Goal: Task Accomplishment & Management: Complete application form

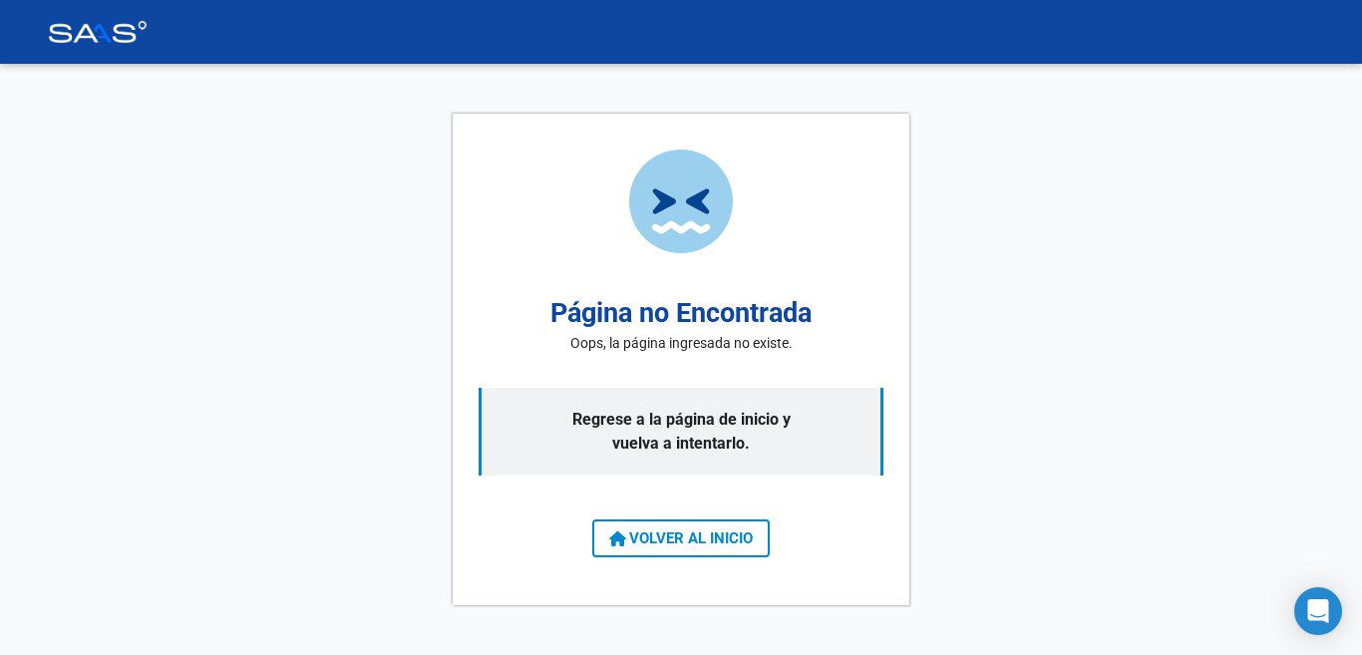
click at [710, 540] on span "VOLVER AL INICIO" at bounding box center [681, 538] width 144 height 18
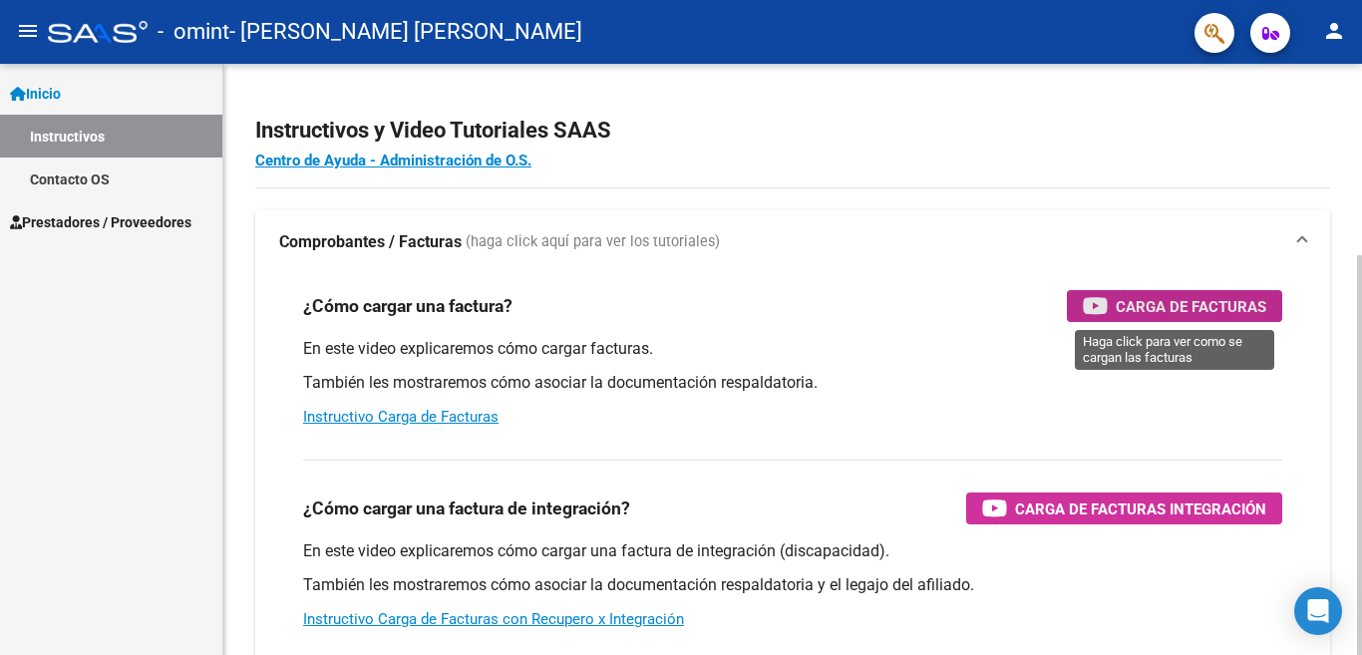
click at [1135, 305] on span "Carga de Facturas" at bounding box center [1190, 306] width 151 height 25
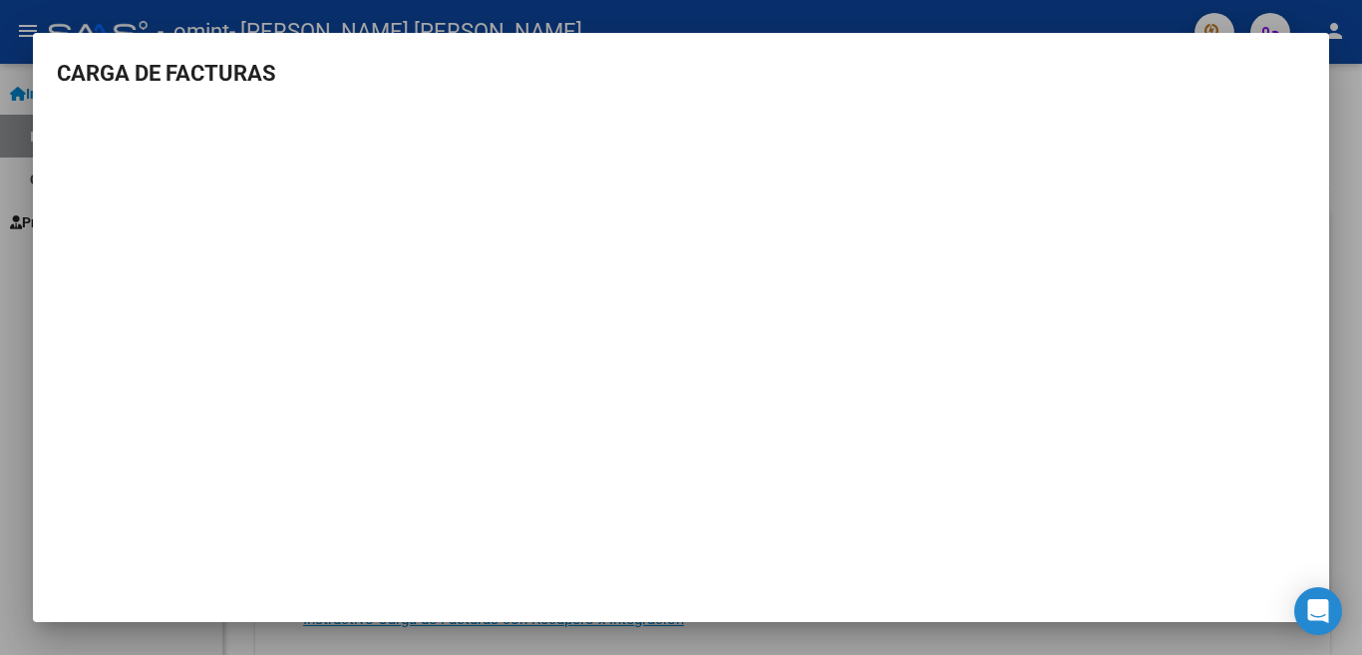
click at [1338, 204] on div at bounding box center [681, 327] width 1362 height 655
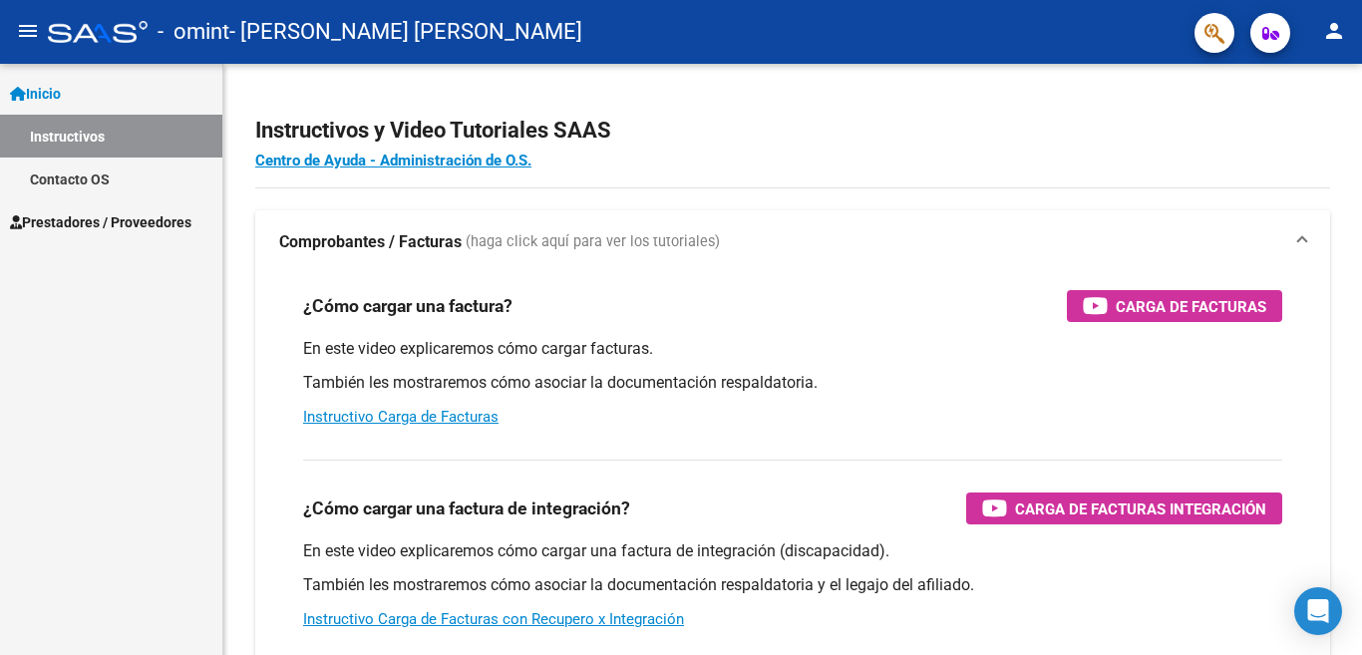
click at [109, 135] on link "Instructivos" at bounding box center [111, 136] width 222 height 43
click at [91, 182] on link "Contacto OS" at bounding box center [111, 179] width 222 height 43
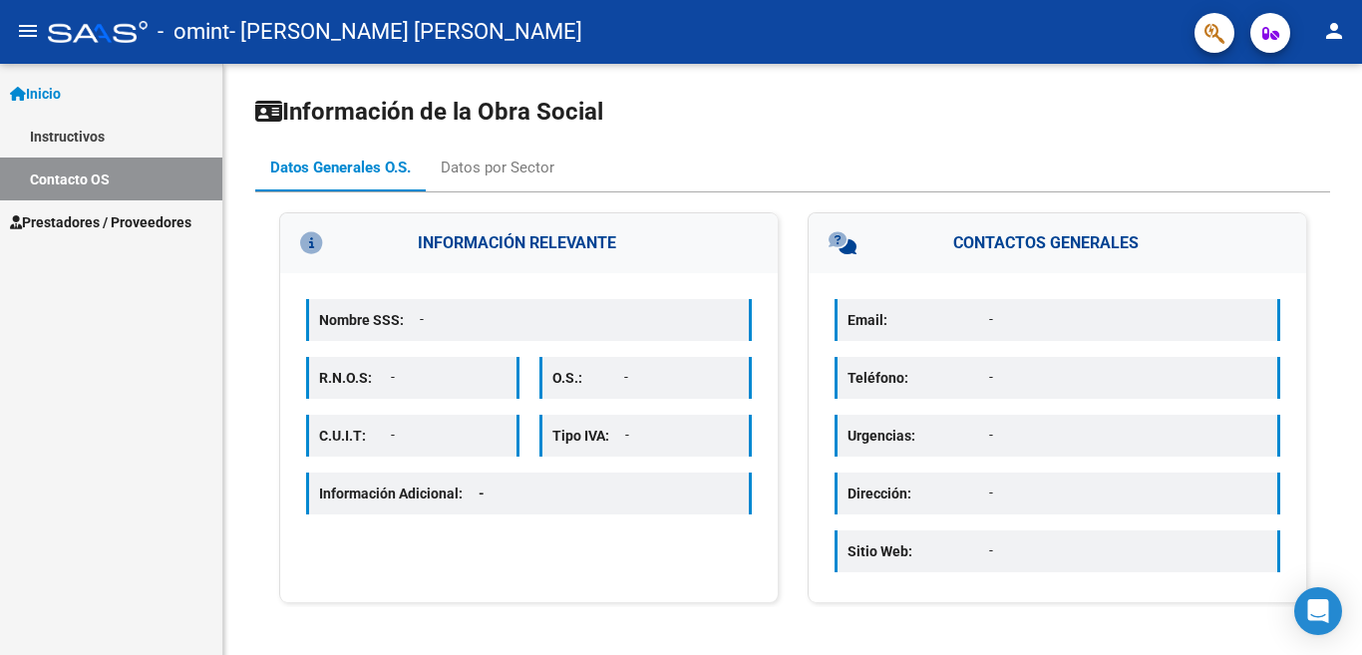
click at [112, 219] on span "Prestadores / Proveedores" at bounding box center [100, 222] width 181 height 22
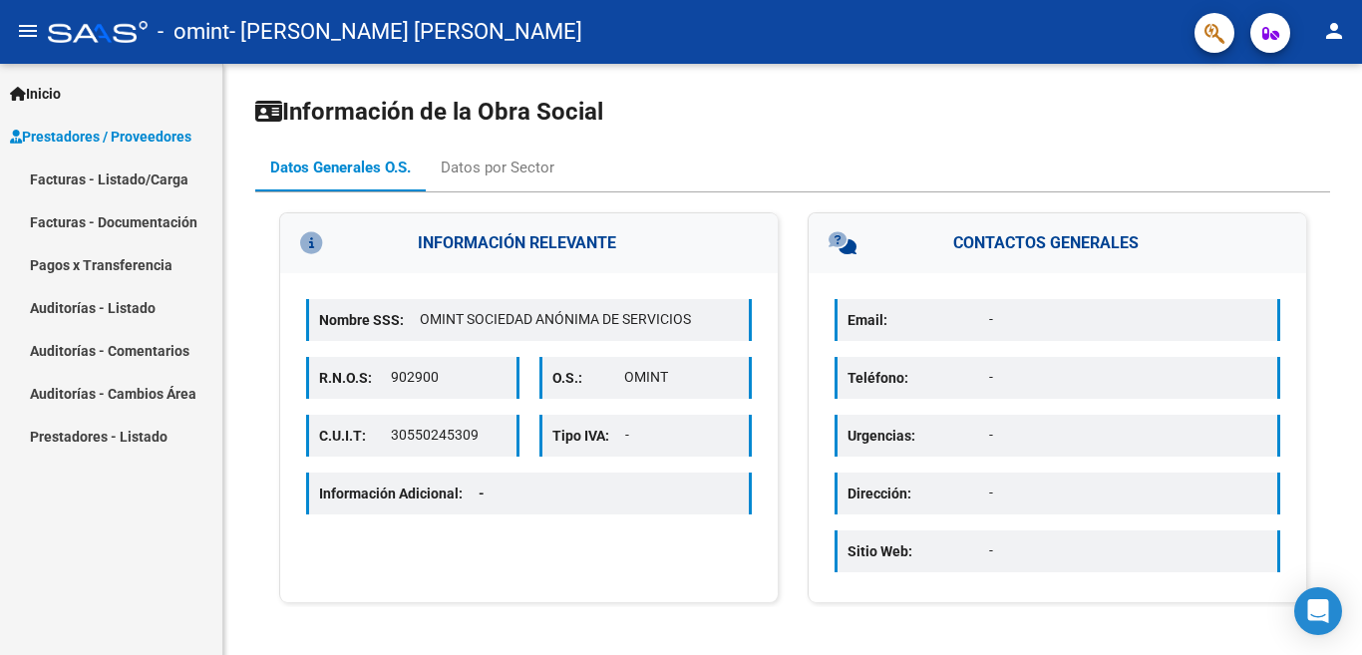
click at [135, 182] on link "Facturas - Listado/Carga" at bounding box center [111, 179] width 222 height 43
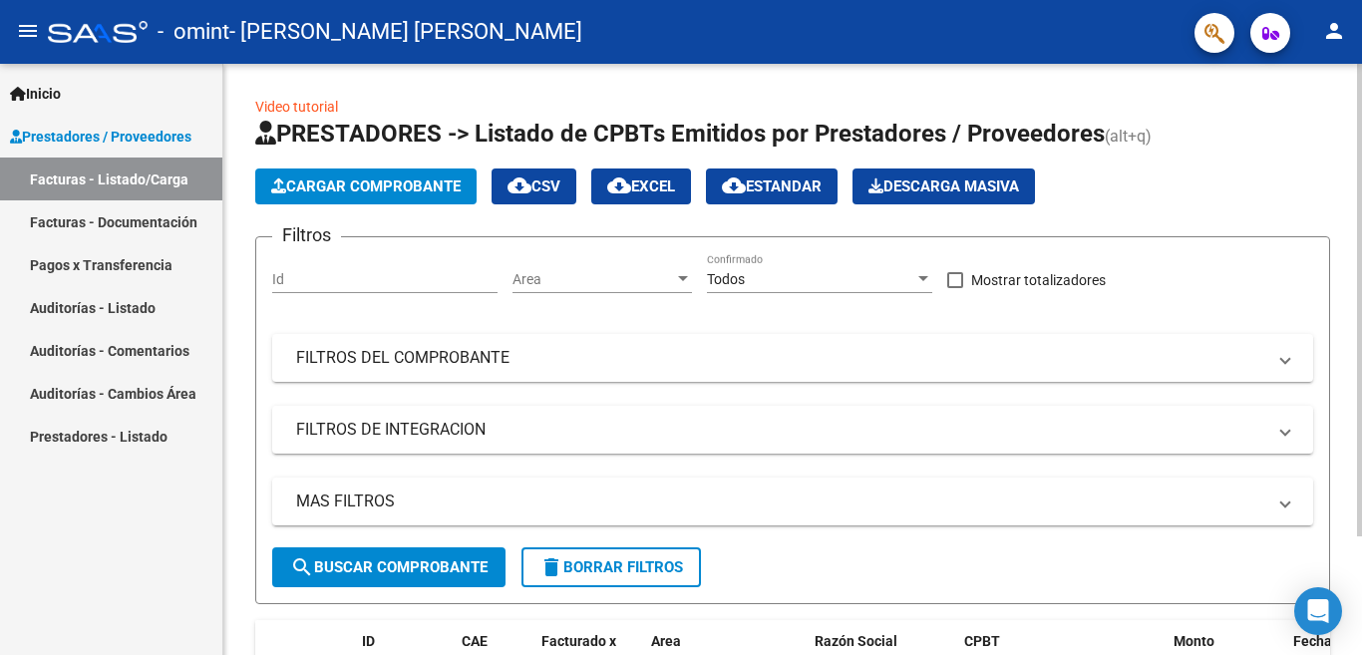
click at [356, 181] on span "Cargar Comprobante" at bounding box center [365, 186] width 189 height 18
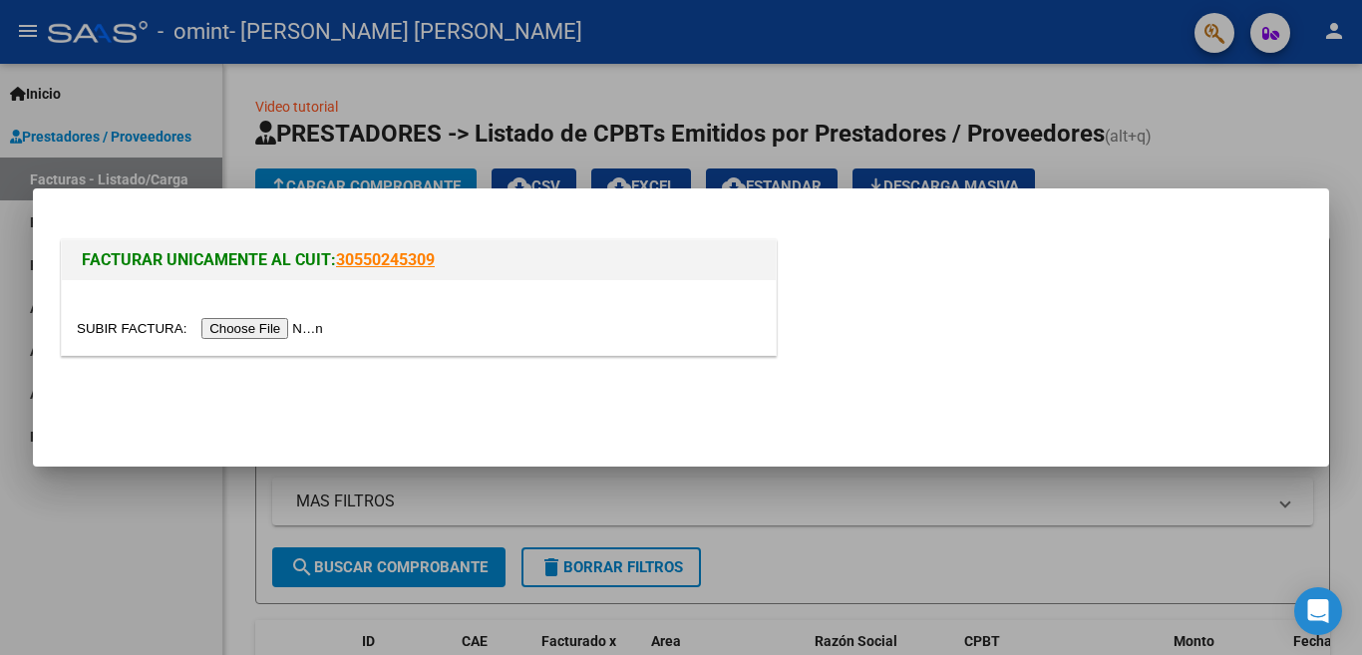
click at [252, 317] on div at bounding box center [419, 328] width 684 height 23
click at [264, 333] on input "file" at bounding box center [203, 328] width 252 height 21
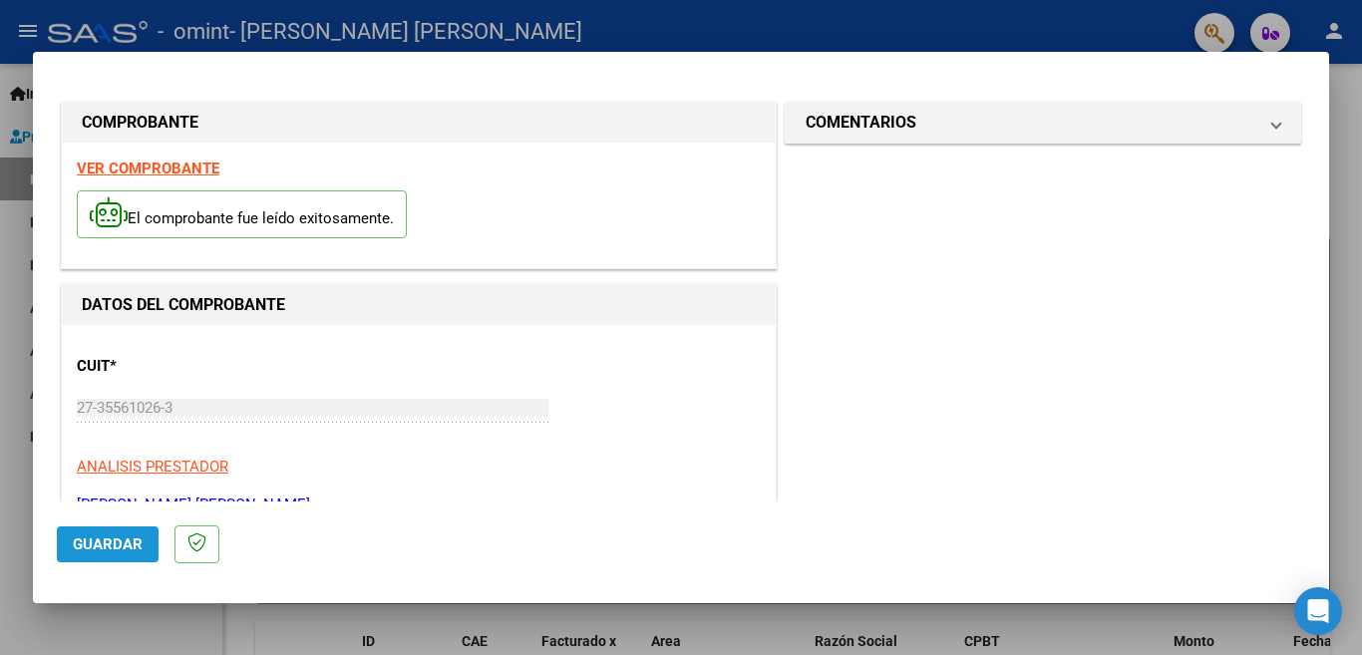
click at [80, 538] on span "Guardar" at bounding box center [108, 544] width 70 height 18
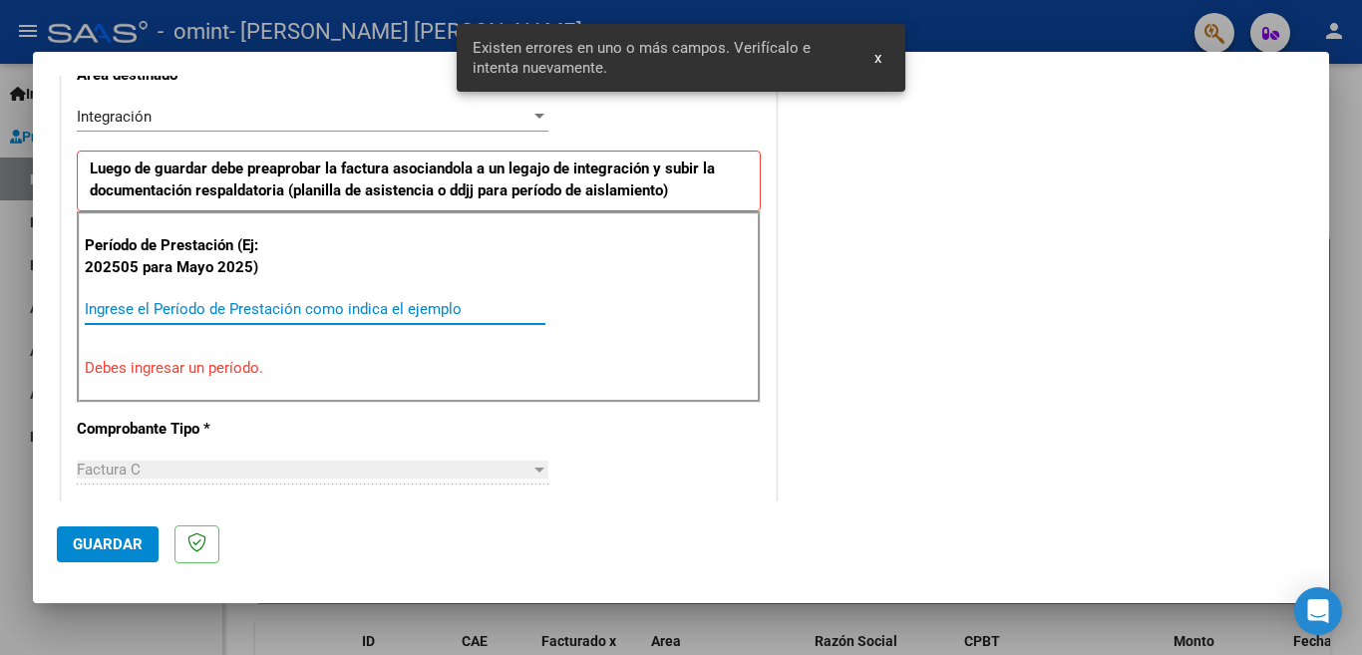
click at [249, 301] on input "Ingrese el Período de Prestación como indica el ejemplo" at bounding box center [315, 309] width 461 height 18
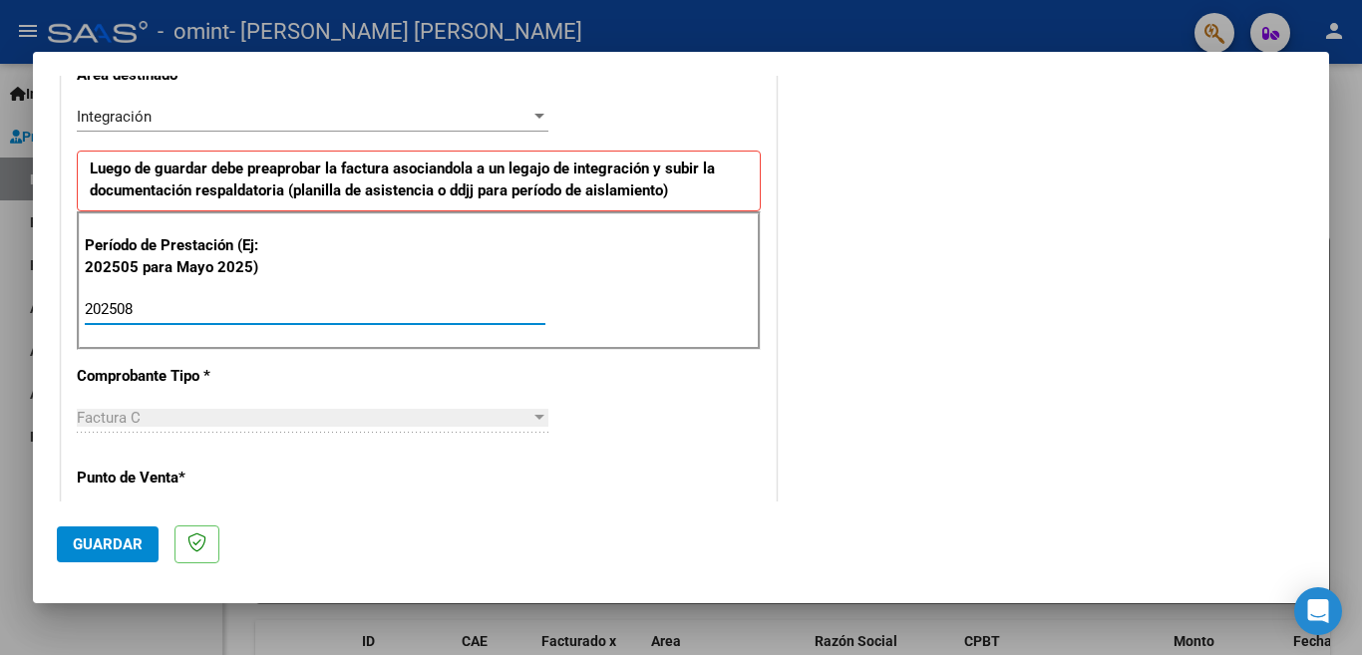
type input "202508"
click at [123, 540] on span "Guardar" at bounding box center [108, 544] width 70 height 18
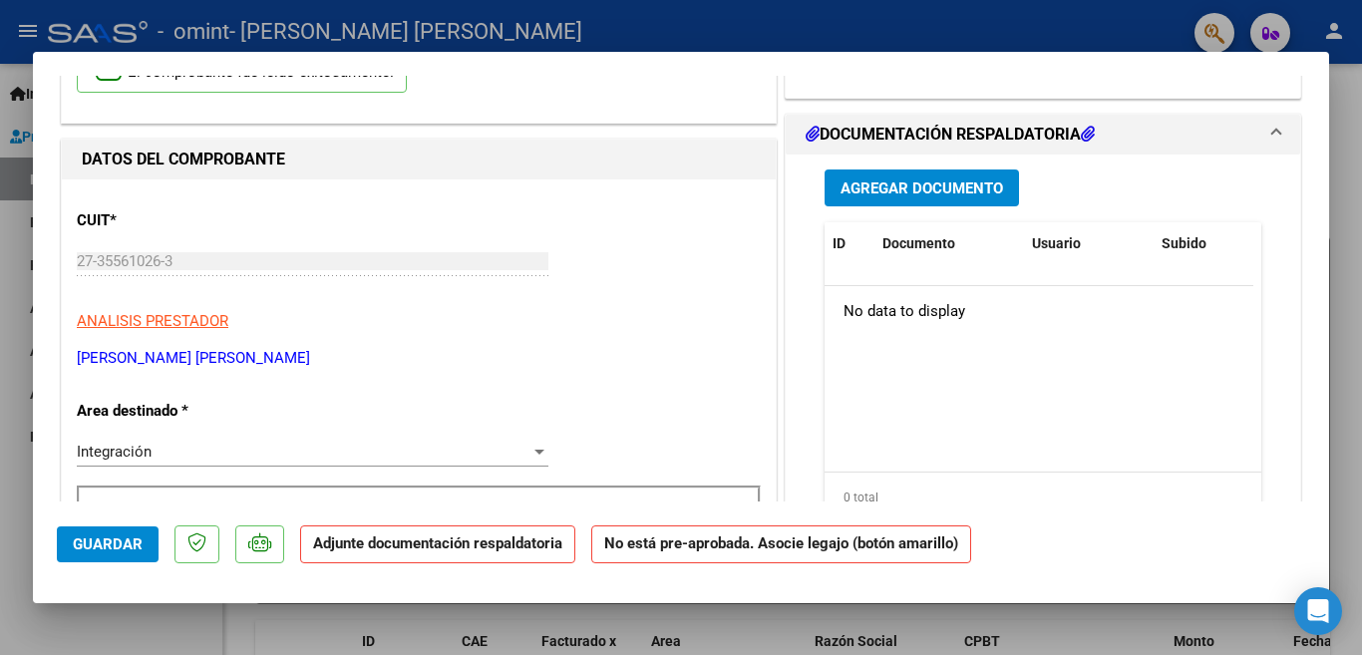
scroll to position [0, 0]
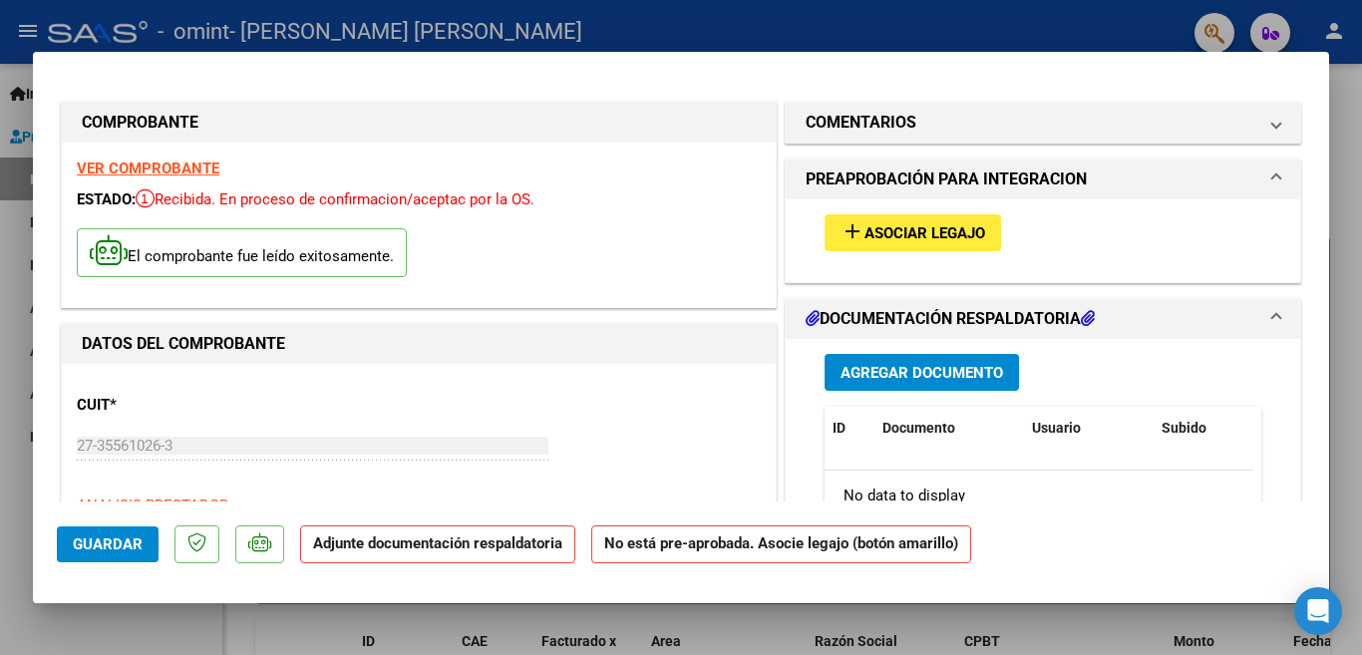
click at [877, 230] on span "Asociar Legajo" at bounding box center [924, 233] width 121 height 18
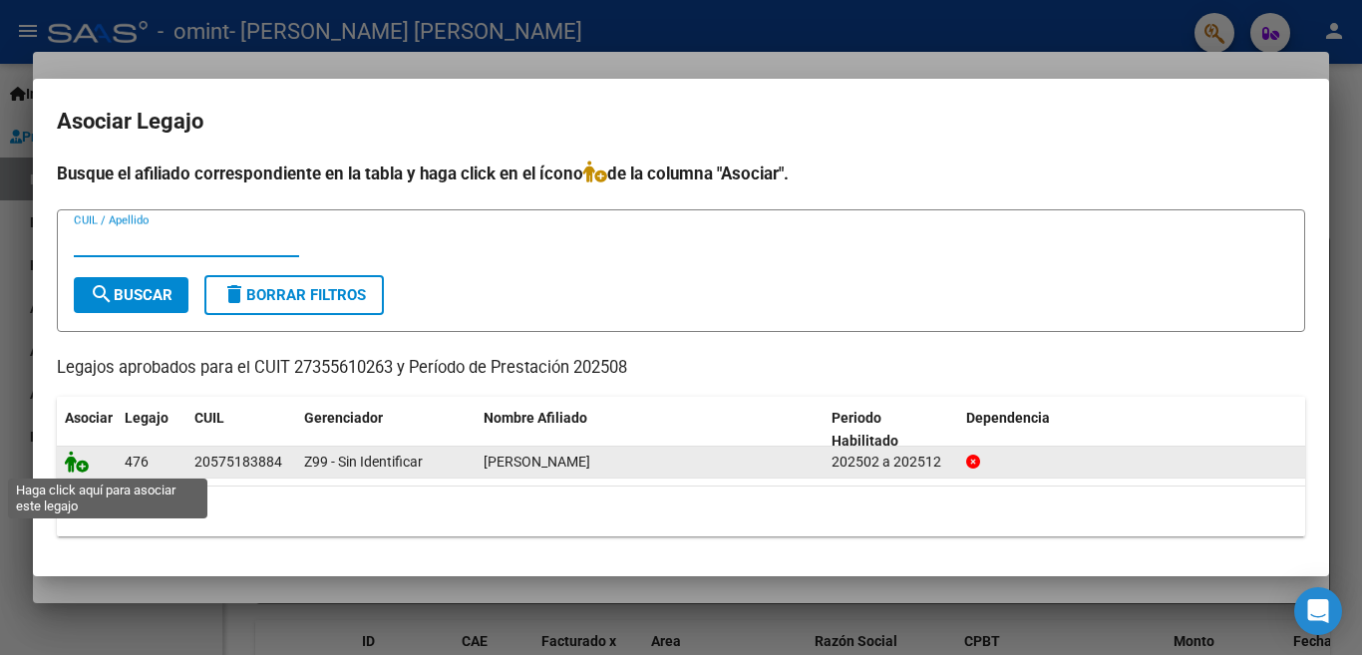
click at [75, 461] on icon at bounding box center [77, 462] width 24 height 22
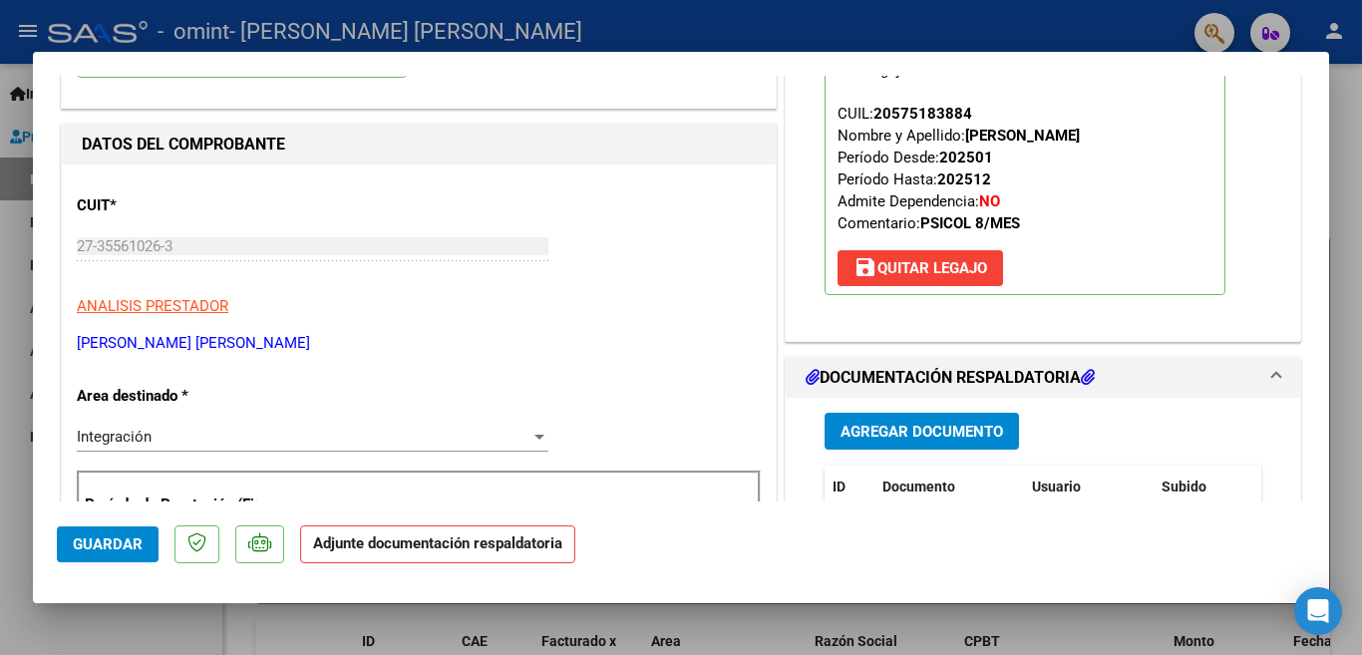
scroll to position [498, 0]
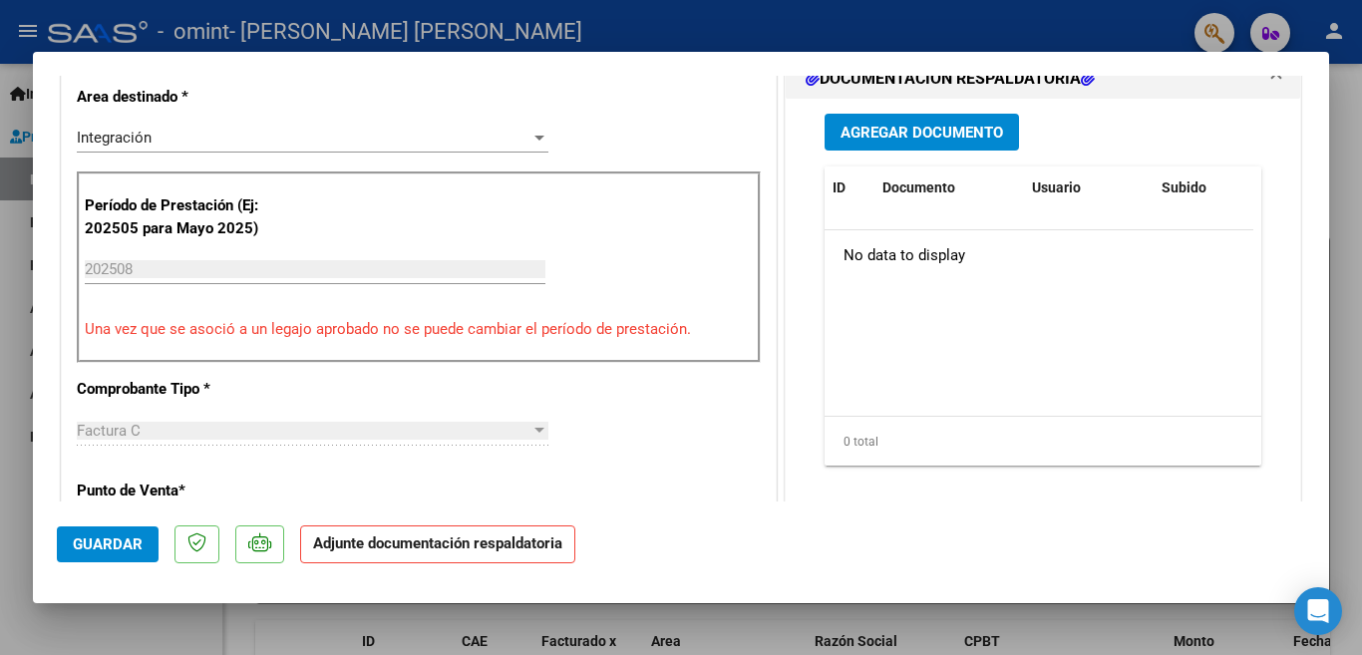
click at [437, 543] on strong "Adjunte documentación respaldatoria" at bounding box center [437, 543] width 249 height 18
click at [480, 549] on strong "Adjunte documentación respaldatoria" at bounding box center [437, 543] width 249 height 18
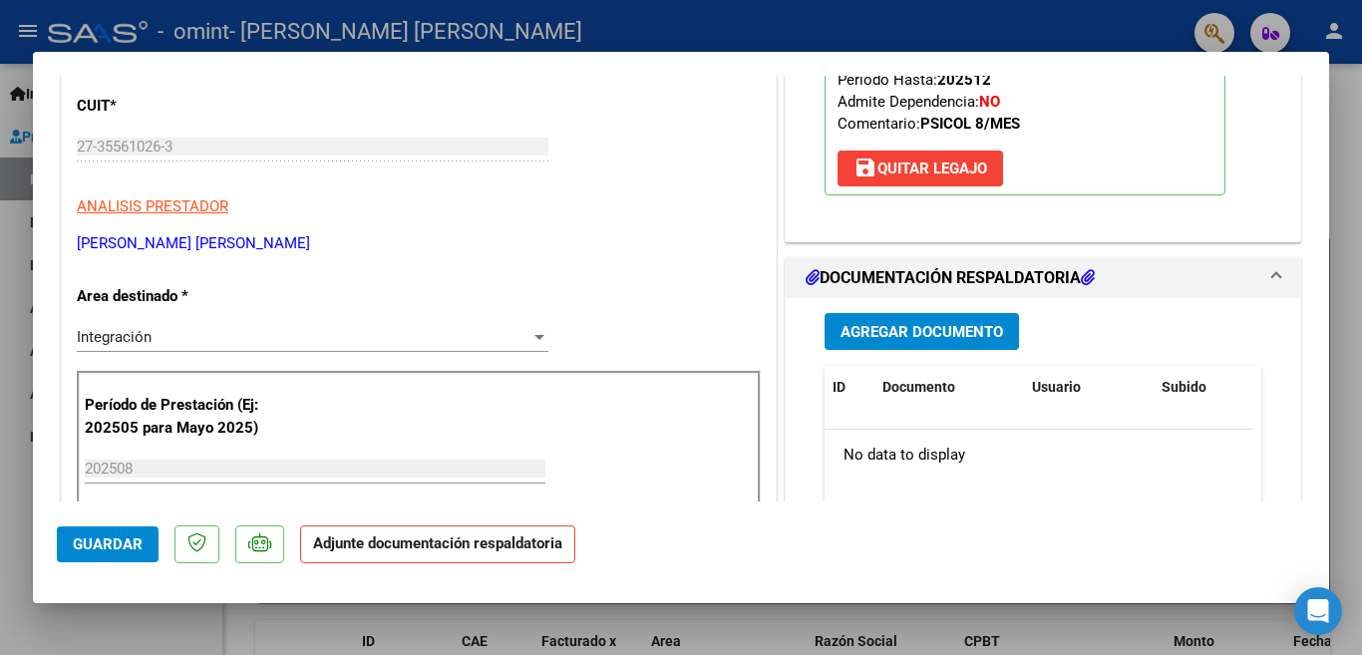
click at [906, 342] on button "Agregar Documento" at bounding box center [921, 331] width 194 height 37
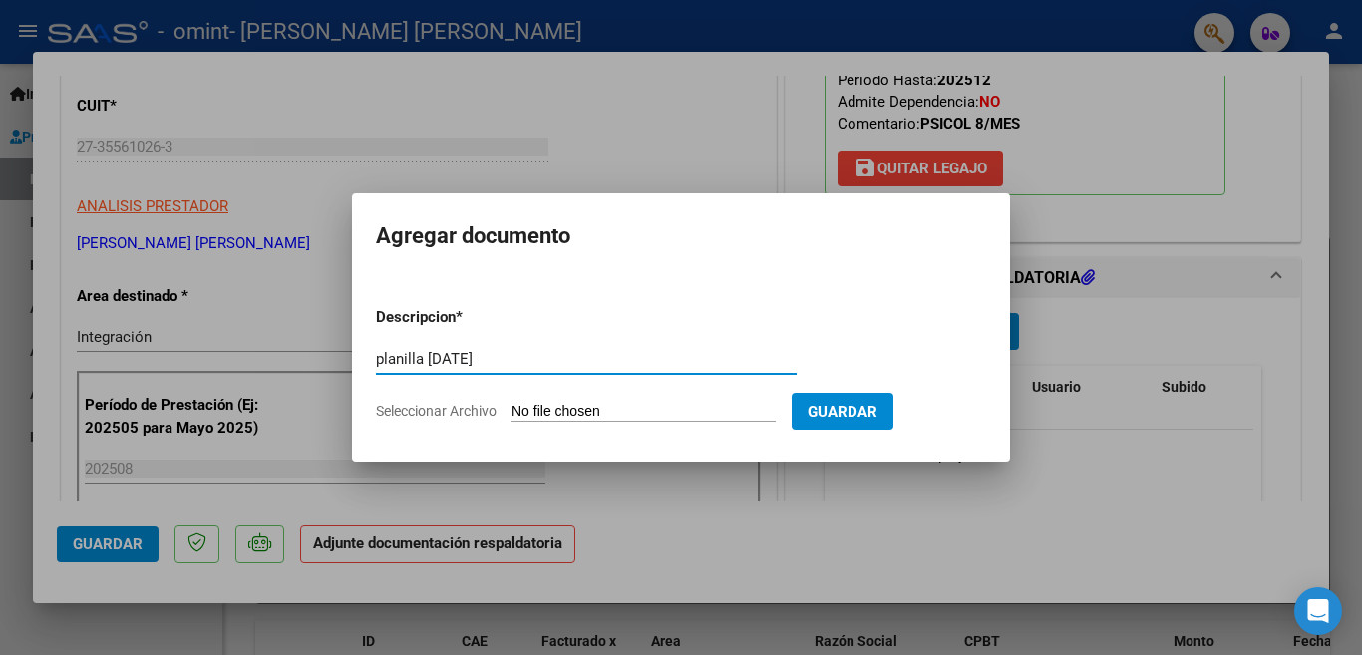
type input "planilla [DATE]"
click at [619, 413] on input "Seleccionar Archivo" at bounding box center [643, 412] width 264 height 19
type input "C:\fakepath\planilla [DATE].pdf"
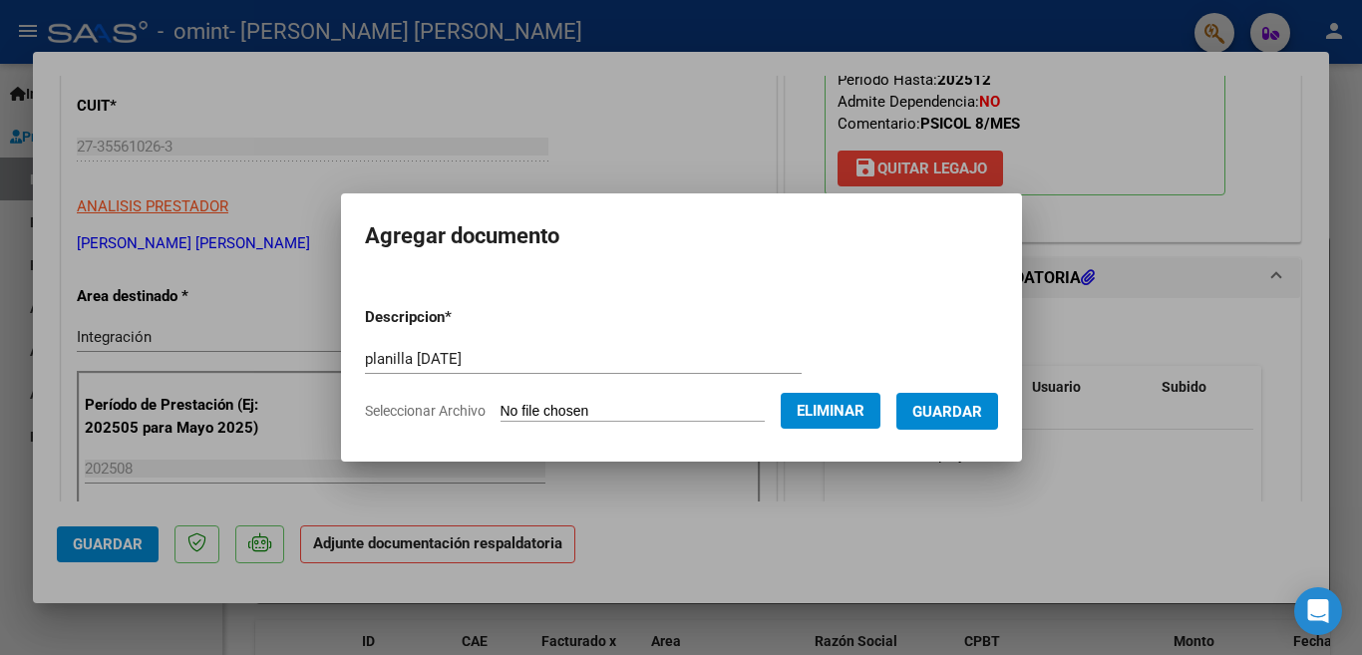
click at [933, 417] on span "Guardar" at bounding box center [947, 412] width 70 height 18
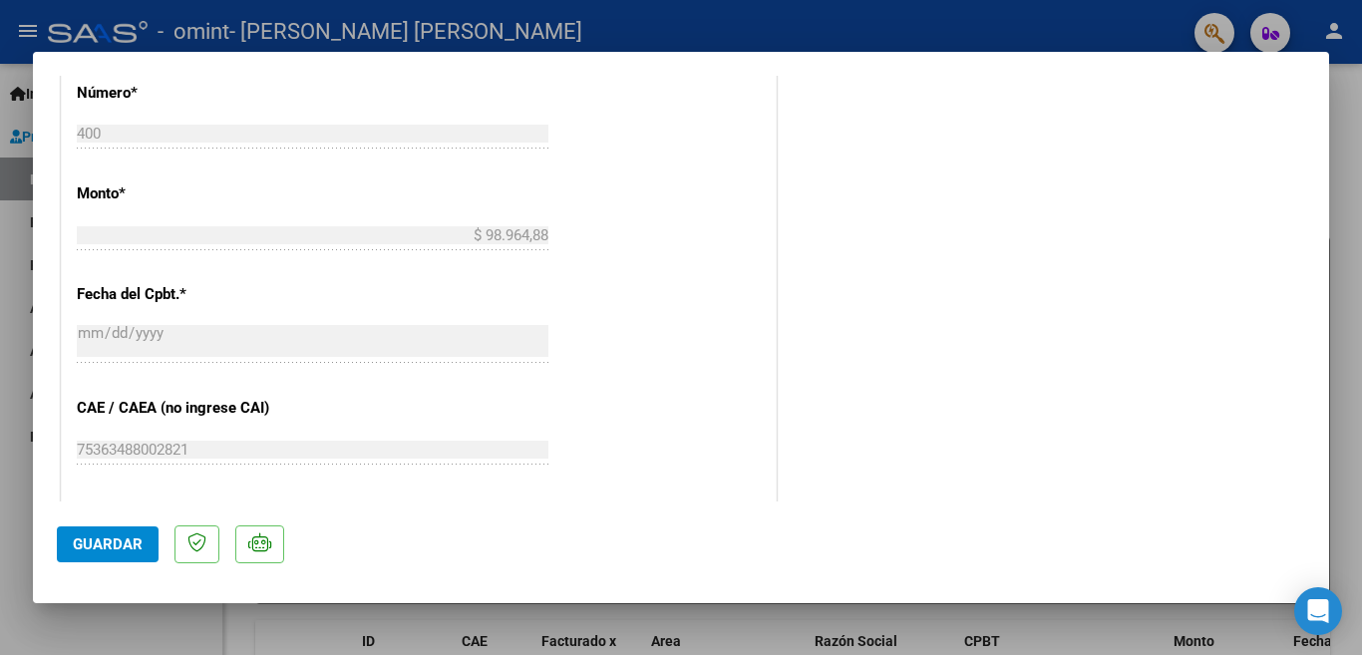
scroll to position [1196, 0]
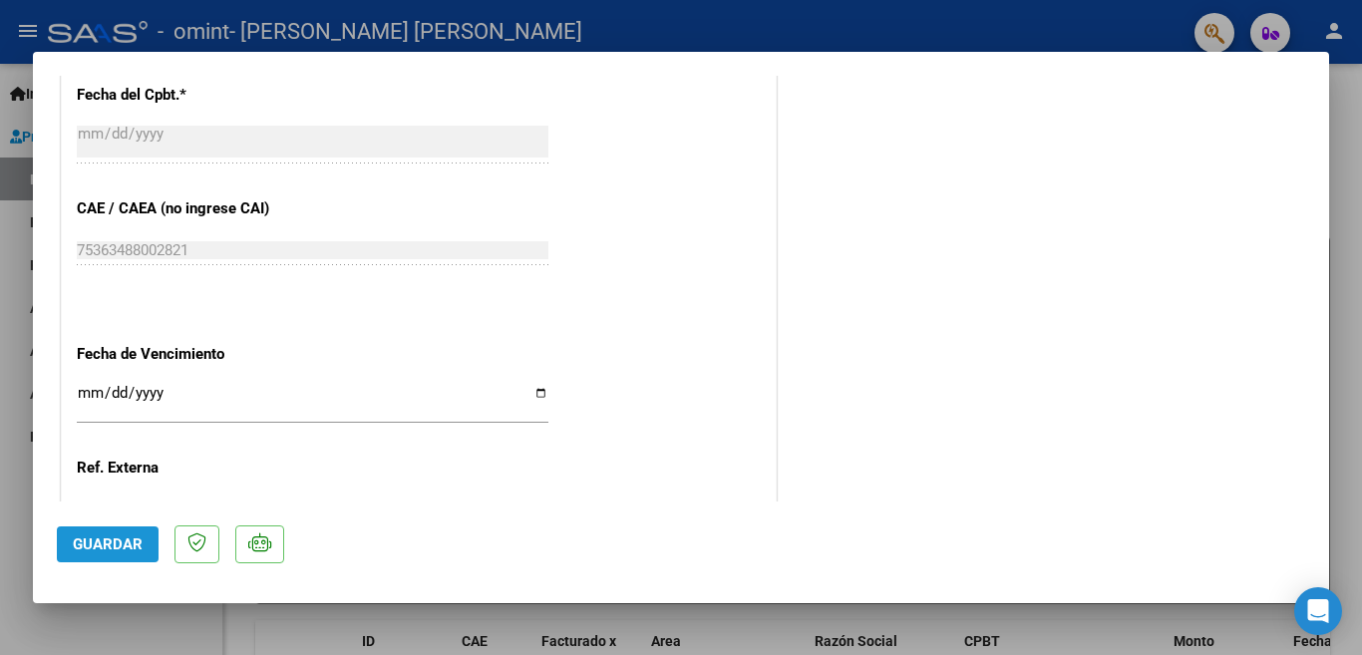
click at [88, 546] on span "Guardar" at bounding box center [108, 544] width 70 height 18
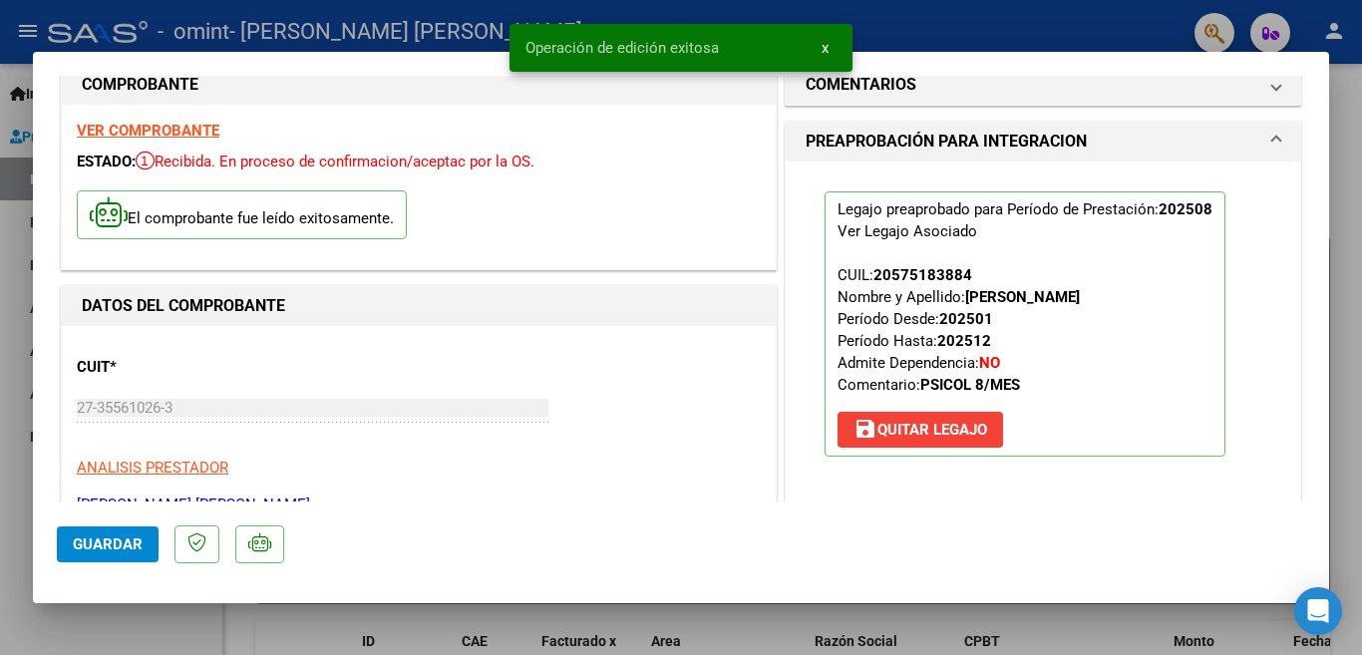
scroll to position [0, 0]
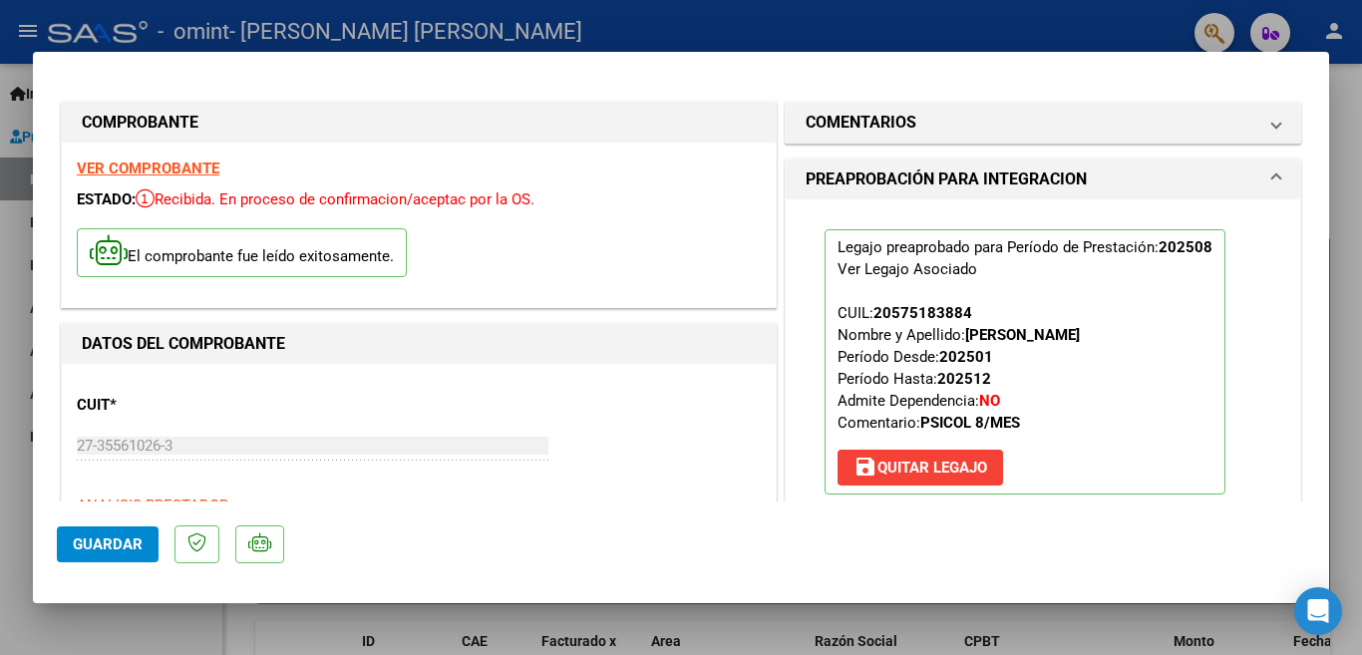
click at [14, 320] on div at bounding box center [681, 327] width 1362 height 655
type input "$ 0,00"
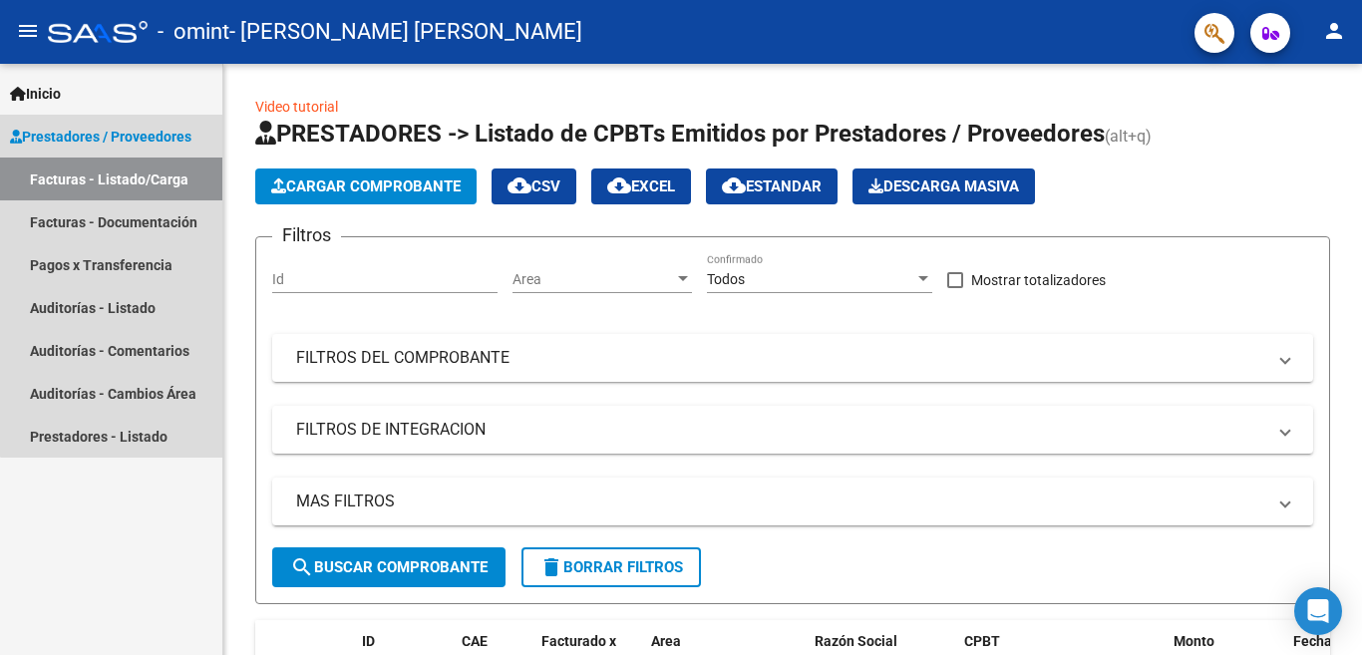
click at [145, 178] on link "Facturas - Listado/Carga" at bounding box center [111, 179] width 222 height 43
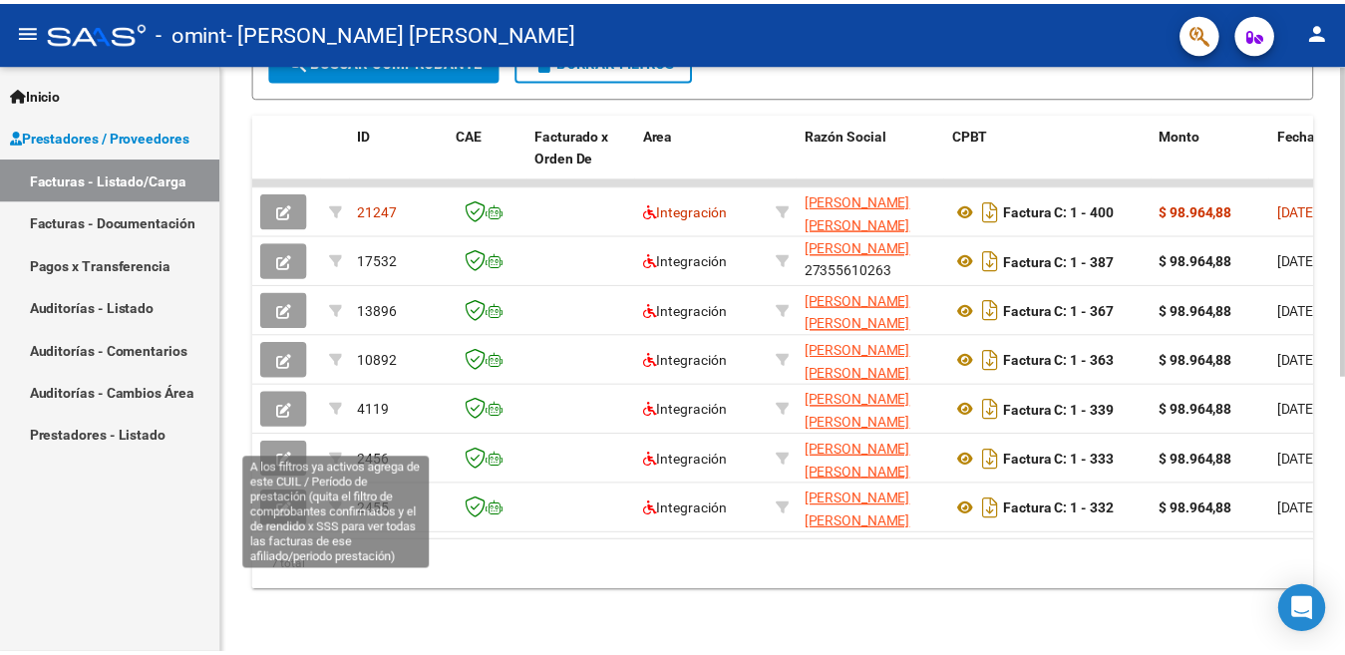
scroll to position [26, 0]
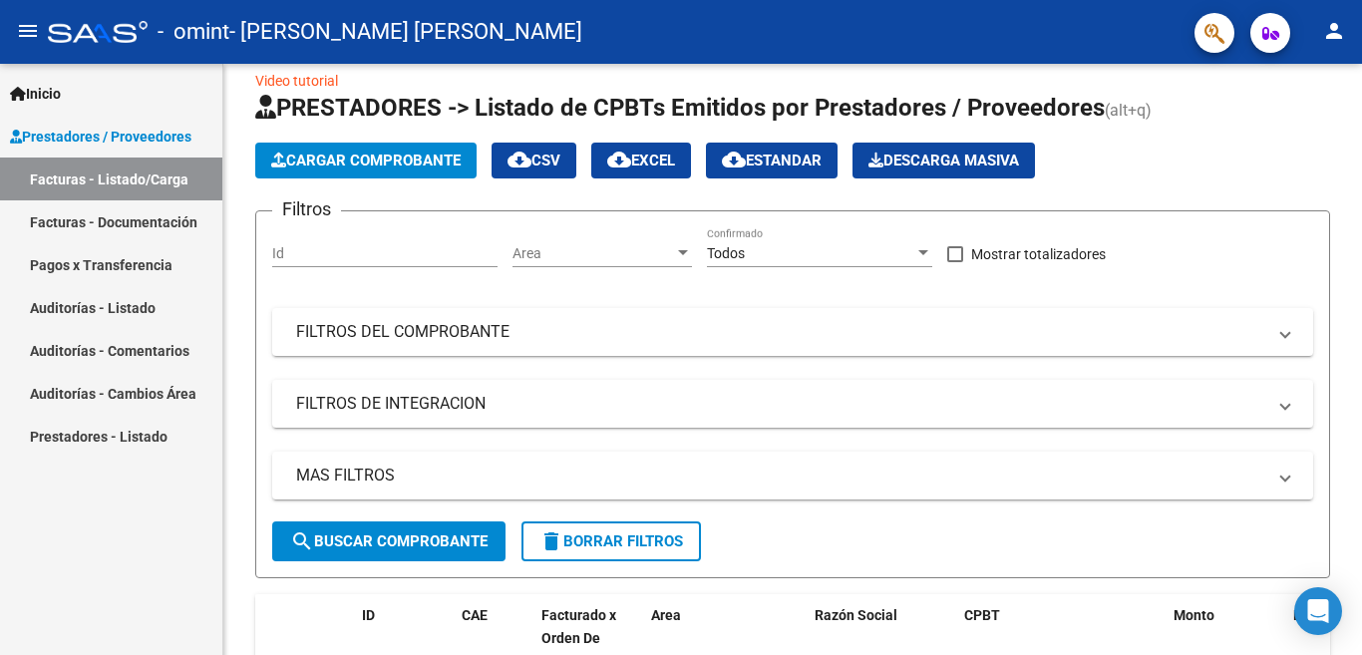
click at [1332, 20] on mat-icon "person" at bounding box center [1334, 31] width 24 height 24
click at [1282, 130] on button "exit_to_app Salir" at bounding box center [1293, 132] width 122 height 48
